Goal: Task Accomplishment & Management: Manage account settings

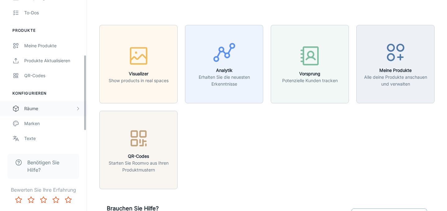
scroll to position [95, 0]
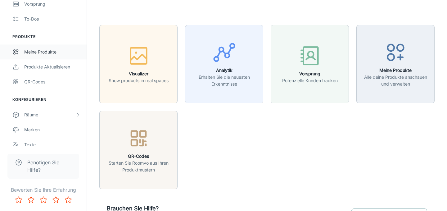
click at [49, 49] on div "Meine Produkte" at bounding box center [52, 51] width 56 height 7
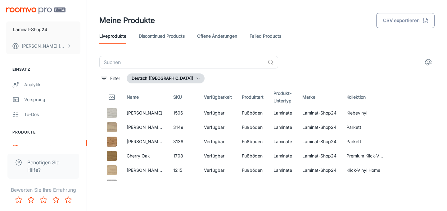
click at [406, 19] on button "CSV exportieren" at bounding box center [405, 20] width 58 height 15
click at [406, 22] on button "CSV exportieren" at bounding box center [405, 20] width 58 height 15
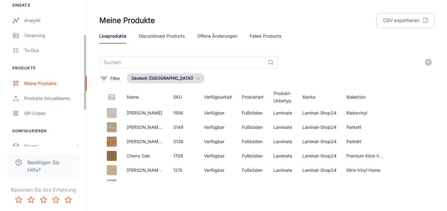
scroll to position [67, 0]
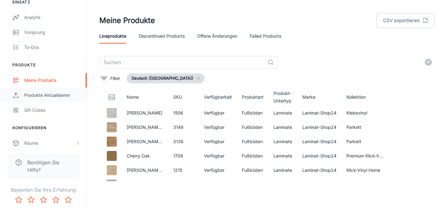
click at [47, 96] on div "Produkte aktualisieren" at bounding box center [52, 95] width 56 height 7
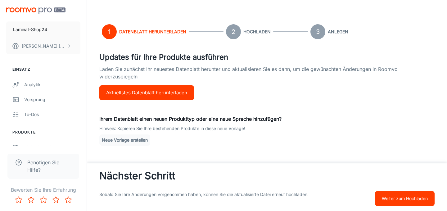
scroll to position [37, 0]
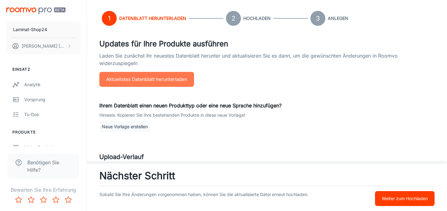
click at [186, 78] on button "Aktuellstes Datenblatt herunterladen" at bounding box center [146, 79] width 95 height 15
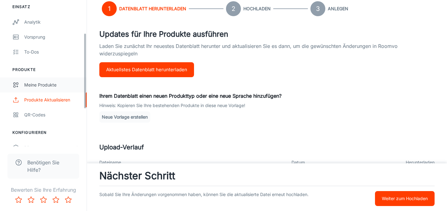
scroll to position [63, 0]
click at [47, 82] on div "Meine Produkte" at bounding box center [52, 83] width 56 height 7
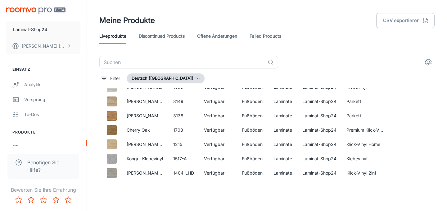
scroll to position [26, 0]
click at [397, 116] on icon "Edit" at bounding box center [396, 114] width 7 height 7
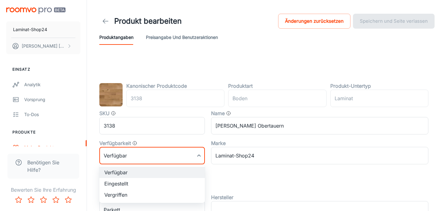
click at [165, 160] on body "Laminat-Shop24 Gina Burkhardt Einsatz Analytik Vorsprung To-dos Produkte Meine …" at bounding box center [223, 105] width 447 height 211
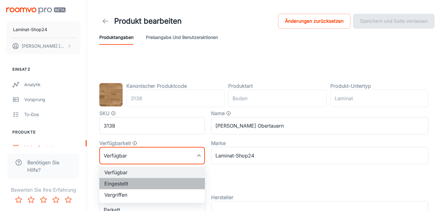
click at [154, 183] on li "Eingestellt" at bounding box center [152, 183] width 106 height 11
type input "1"
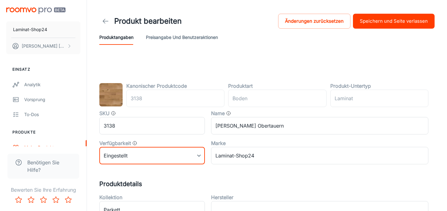
click at [411, 17] on button "Speichern und Seite verlassen" at bounding box center [394, 21] width 82 height 15
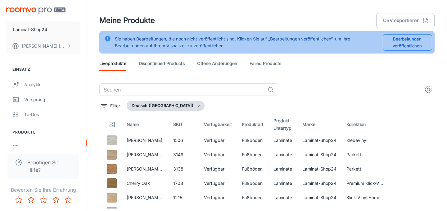
click at [413, 39] on button "Bearbeitungen veröffentlichen" at bounding box center [407, 42] width 49 height 16
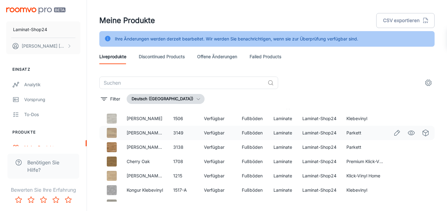
scroll to position [15, 0]
click at [222, 57] on link "offene Änderungen" at bounding box center [217, 56] width 40 height 15
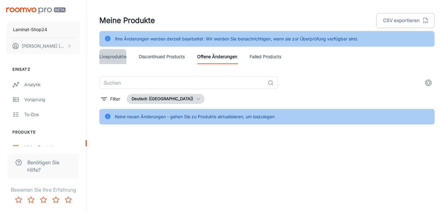
click at [111, 52] on link "Liveprodukte" at bounding box center [112, 56] width 27 height 15
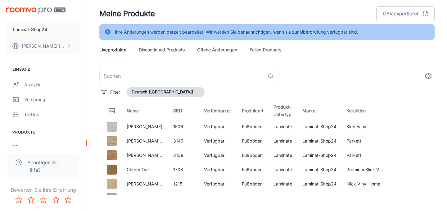
scroll to position [8, 0]
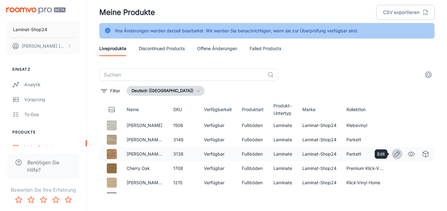
click at [397, 153] on icon "Edit" at bounding box center [396, 153] width 7 height 7
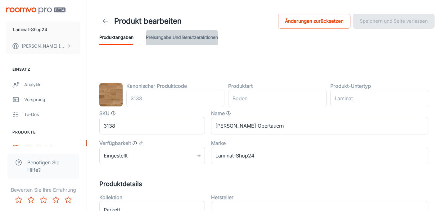
click at [205, 34] on button "Preisangabe und Benutzeraktionen" at bounding box center [182, 37] width 72 height 15
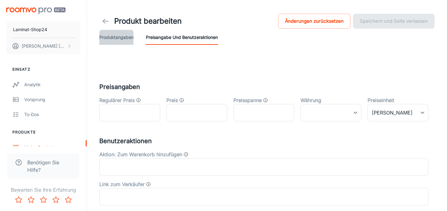
click at [100, 43] on button "Produktangaben" at bounding box center [116, 37] width 34 height 15
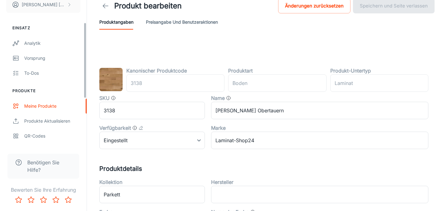
scroll to position [44, 0]
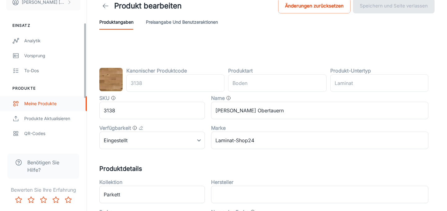
click at [46, 103] on div "Meine Produkte" at bounding box center [52, 103] width 56 height 7
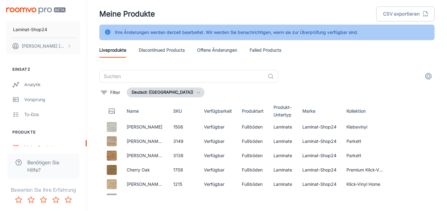
scroll to position [16, 0]
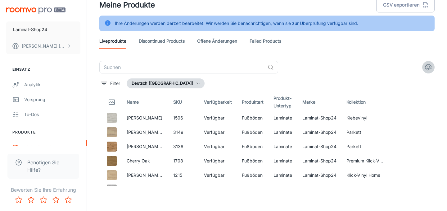
click at [428, 66] on circle "settings" at bounding box center [428, 67] width 3 height 3
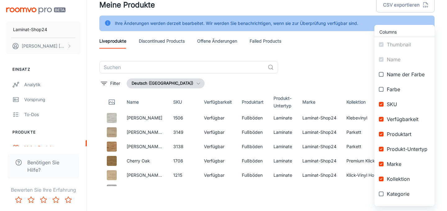
click at [347, 79] on div at bounding box center [223, 105] width 447 height 211
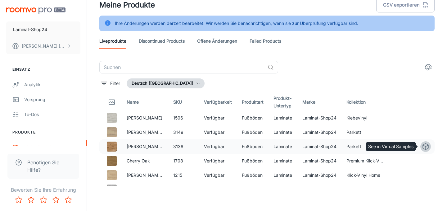
click at [424, 146] on icon "See in Virtual Samples" at bounding box center [425, 146] width 7 height 7
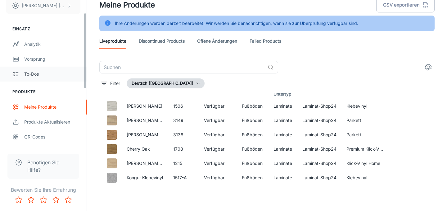
scroll to position [42, 0]
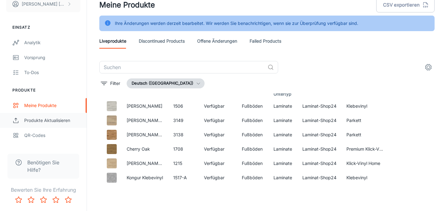
click at [44, 120] on div "Produkte aktualisieren" at bounding box center [52, 120] width 56 height 7
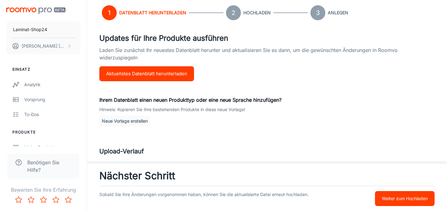
scroll to position [173, 0]
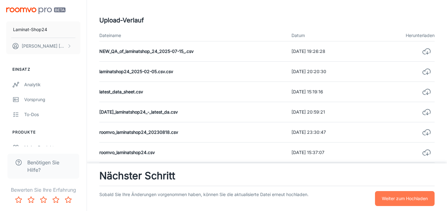
click at [388, 197] on p "Weiter zum Hochladen" at bounding box center [405, 198] width 46 height 7
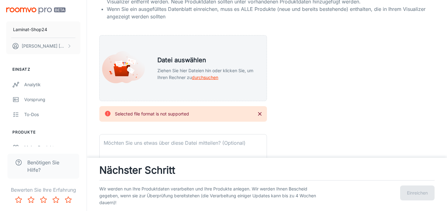
scroll to position [137, 0]
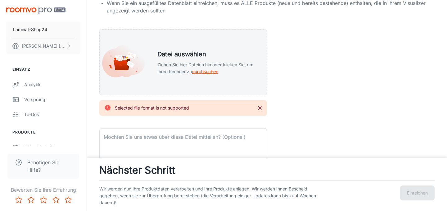
click at [258, 109] on icon "Close" at bounding box center [260, 108] width 4 height 4
click at [262, 108] on icon "Close" at bounding box center [260, 108] width 6 height 6
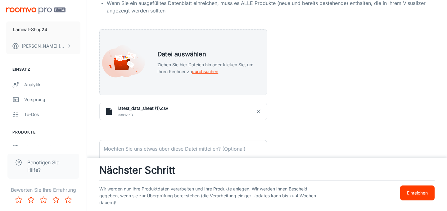
click at [323, 90] on div "Ihr Datenblatt hochladen Bevor Sie Ihr ausgefülltes Datenblatt hochladen, stell…" at bounding box center [266, 121] width 335 height 365
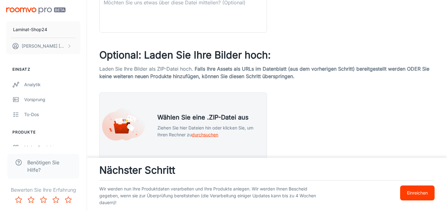
scroll to position [292, 0]
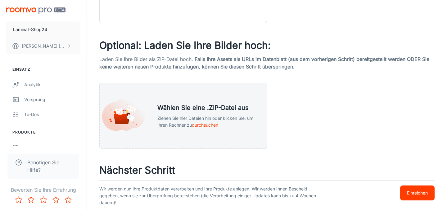
click at [413, 193] on p "Einreichen" at bounding box center [417, 192] width 21 height 7
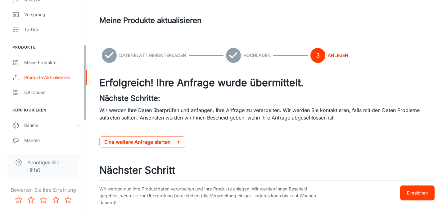
scroll to position [98, 0]
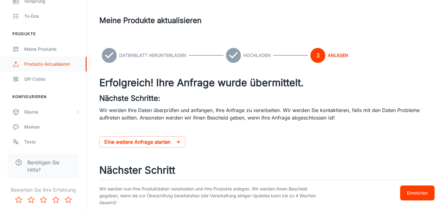
click at [46, 62] on div "Produkte aktualisieren" at bounding box center [52, 64] width 56 height 7
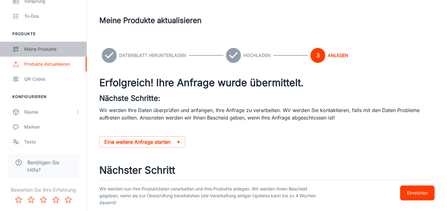
click at [50, 47] on div "Meine Produkte" at bounding box center [52, 49] width 56 height 7
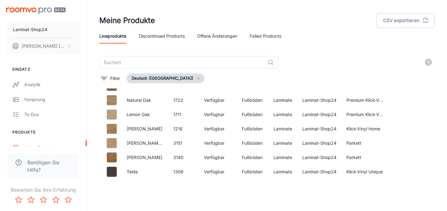
scroll to position [860, 0]
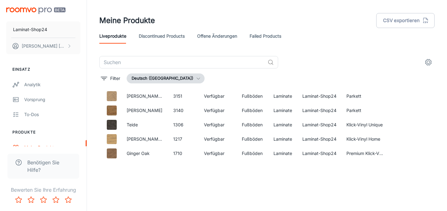
click at [209, 38] on link "offene Änderungen" at bounding box center [217, 36] width 40 height 15
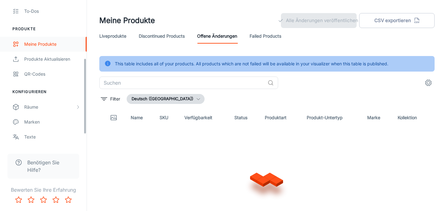
scroll to position [134, 0]
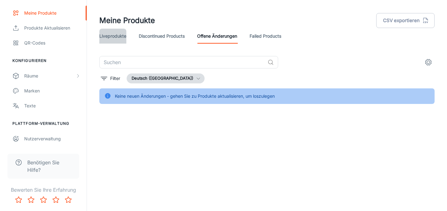
click at [119, 39] on link "Liveprodukte" at bounding box center [112, 36] width 27 height 15
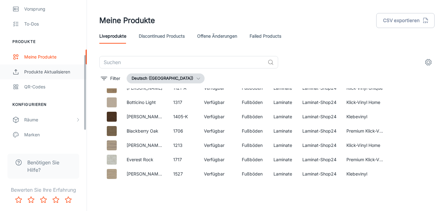
scroll to position [85, 0]
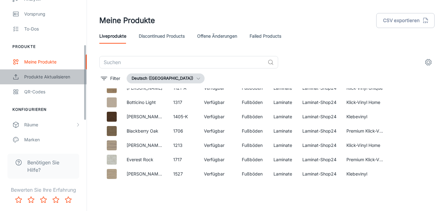
click at [48, 77] on div "Produkte aktualisieren" at bounding box center [52, 76] width 56 height 7
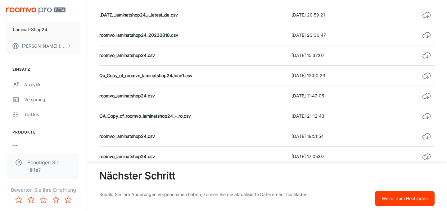
click at [403, 203] on button "Weiter zum Hochladen" at bounding box center [405, 198] width 60 height 15
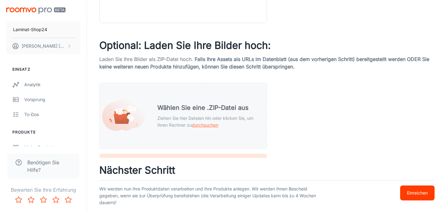
scroll to position [280, 0]
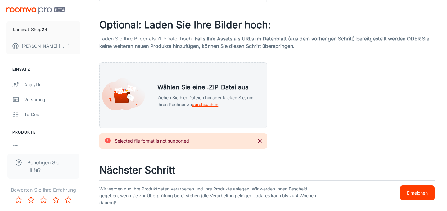
click at [260, 140] on icon "Close" at bounding box center [260, 141] width 4 height 4
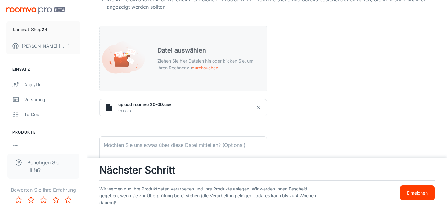
scroll to position [141, 0]
click at [417, 190] on p "Einreichen" at bounding box center [417, 192] width 21 height 7
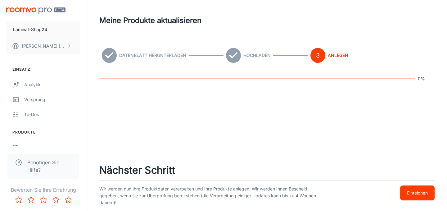
scroll to position [0, 0]
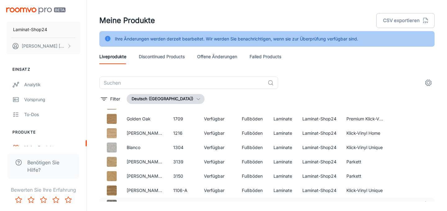
scroll to position [154, 0]
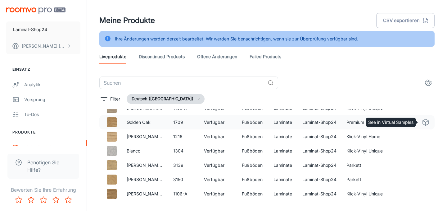
click at [424, 121] on icon "See in Virtual Samples" at bounding box center [425, 121] width 7 height 7
